Goal: Information Seeking & Learning: Understand process/instructions

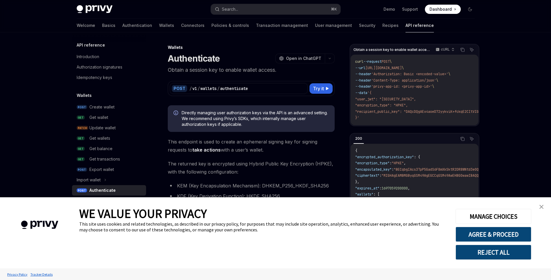
type textarea "*"
click at [524, 231] on button "AGREE & PROCEED" at bounding box center [493, 234] width 76 height 15
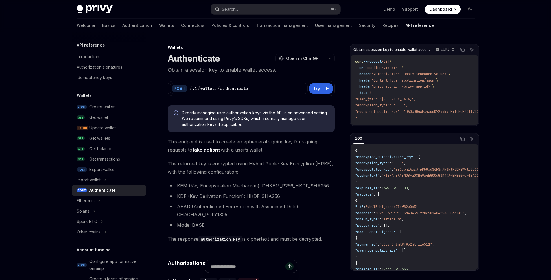
click at [260, 66] on p "Obtain a session key to enable wallet access." at bounding box center [251, 70] width 167 height 8
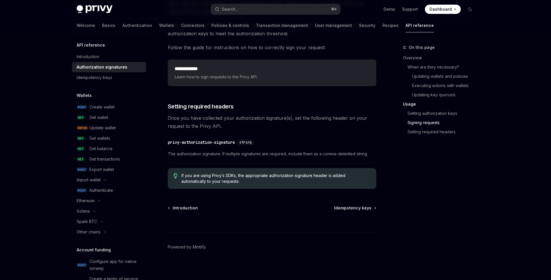
scroll to position [937, 0]
